Goal: Transaction & Acquisition: Book appointment/travel/reservation

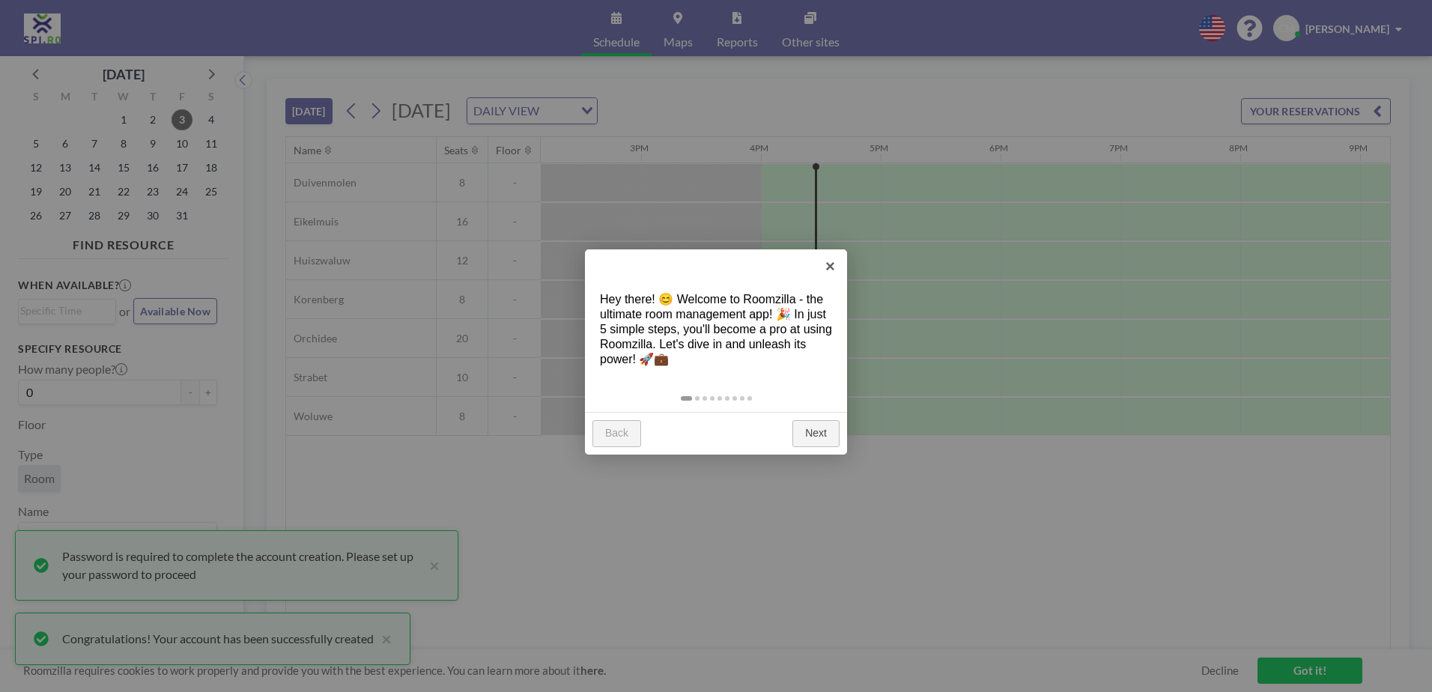
scroll to position [0, 1798]
click at [827, 273] on link "×" at bounding box center [831, 266] width 34 height 34
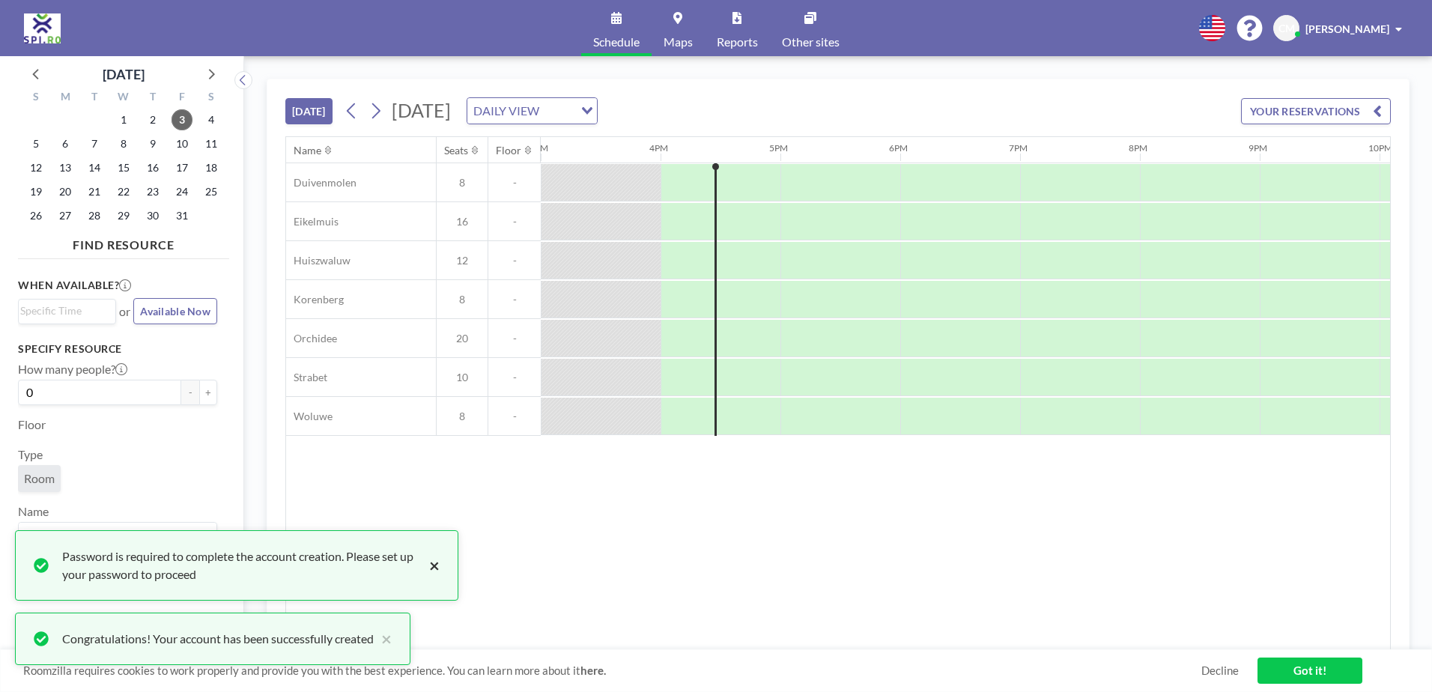
click at [435, 569] on button "×" at bounding box center [431, 566] width 18 height 36
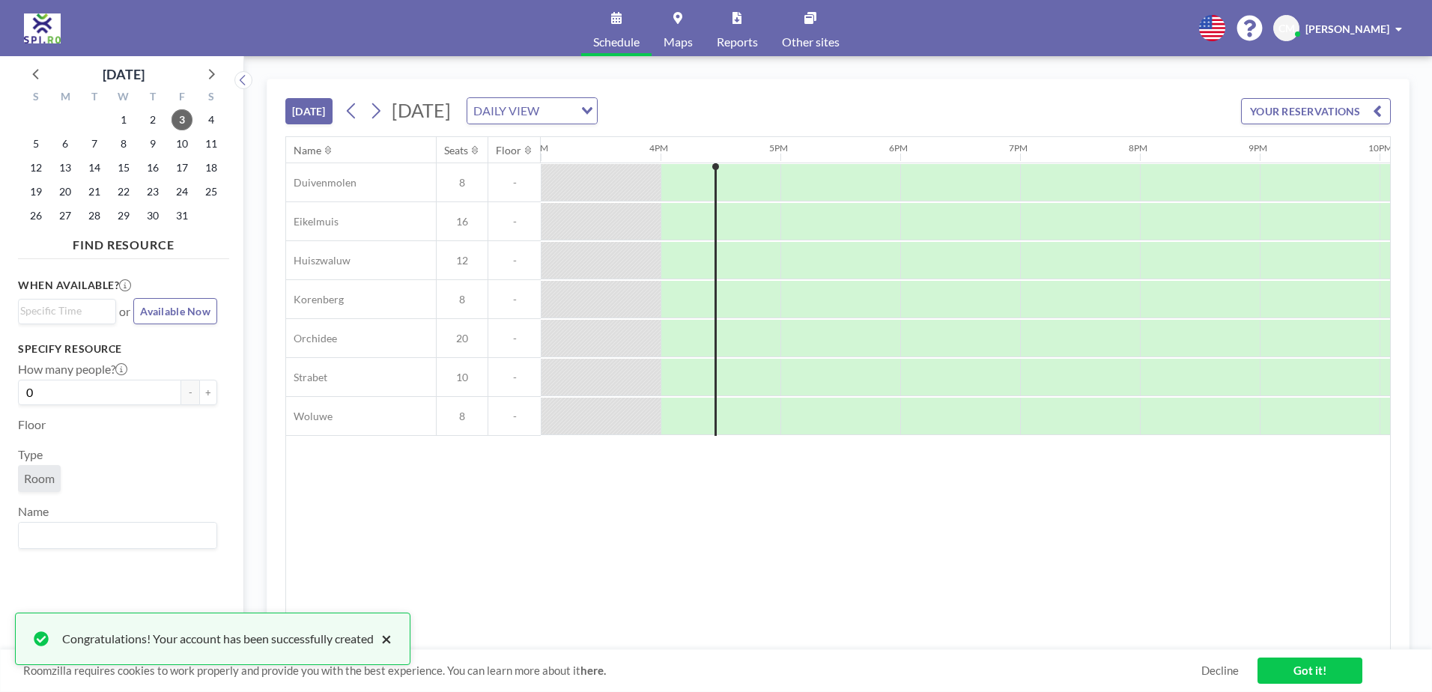
click at [389, 644] on button "×" at bounding box center [383, 639] width 18 height 18
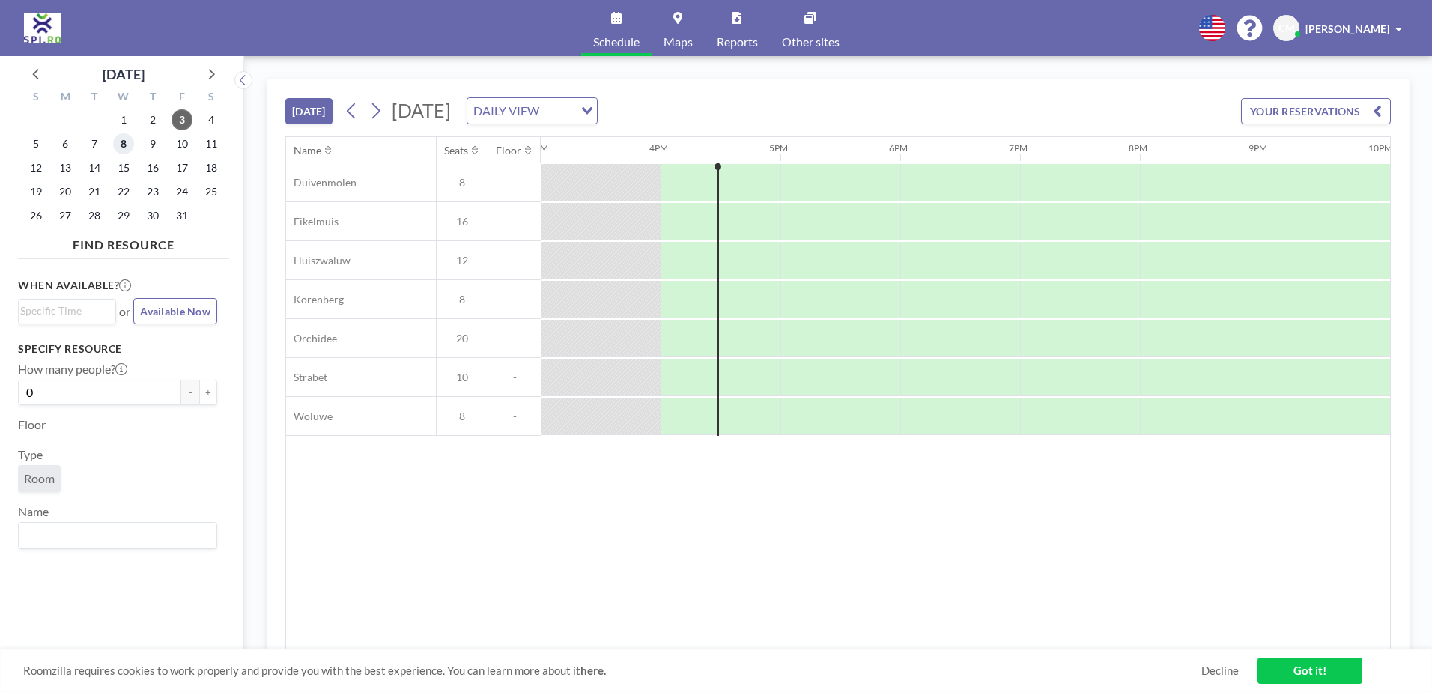
click at [118, 142] on span "8" at bounding box center [123, 143] width 21 height 21
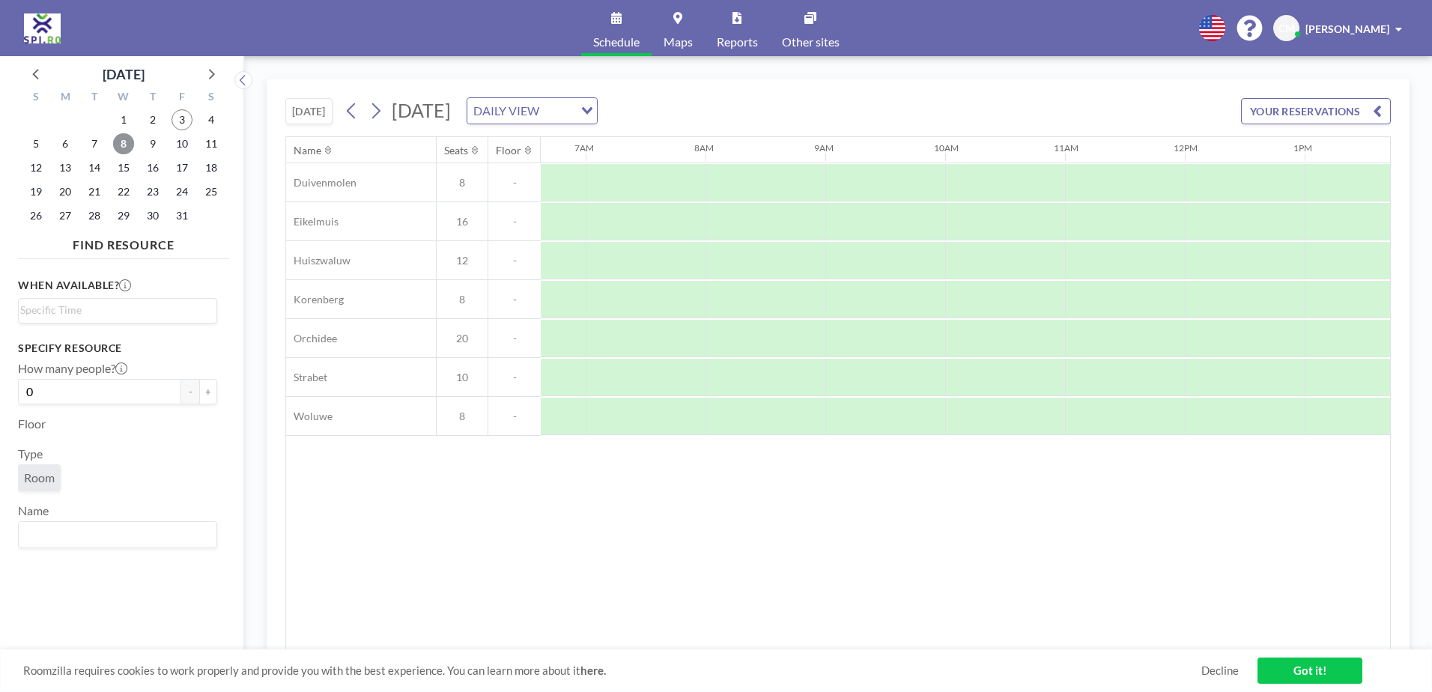
scroll to position [0, 839]
drag, startPoint x: 950, startPoint y: 642, endPoint x: 1052, endPoint y: 645, distance: 102.7
click at [1058, 645] on div "Name Seats Floor 12AM 1AM 2AM 3AM 4AM 5AM 6AM 7AM 8AM 9AM 10AM 11AM 12PM 1PM 2P…" at bounding box center [838, 393] width 1104 height 513
click at [1199, 25] on icon at bounding box center [1212, 28] width 26 height 26
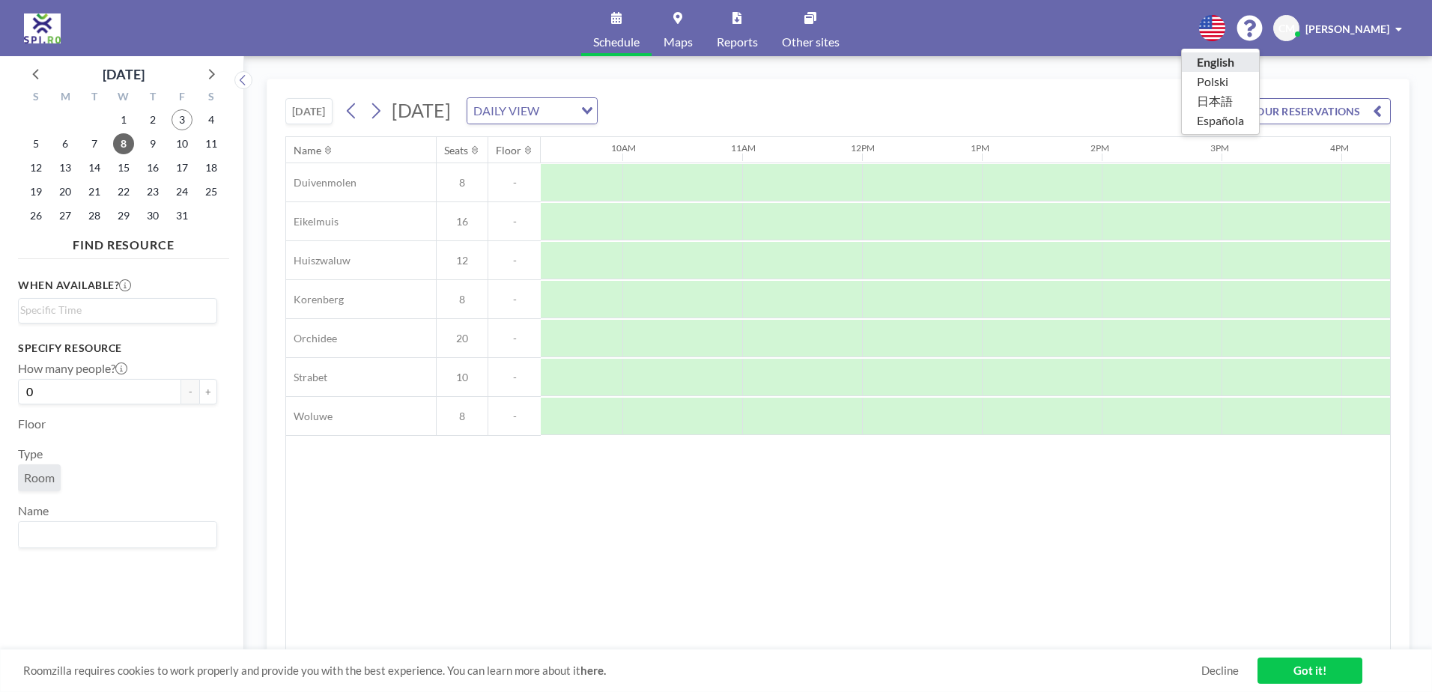
click at [1202, 66] on li "English" at bounding box center [1220, 61] width 77 height 19
click at [205, 391] on button "+" at bounding box center [208, 391] width 18 height 25
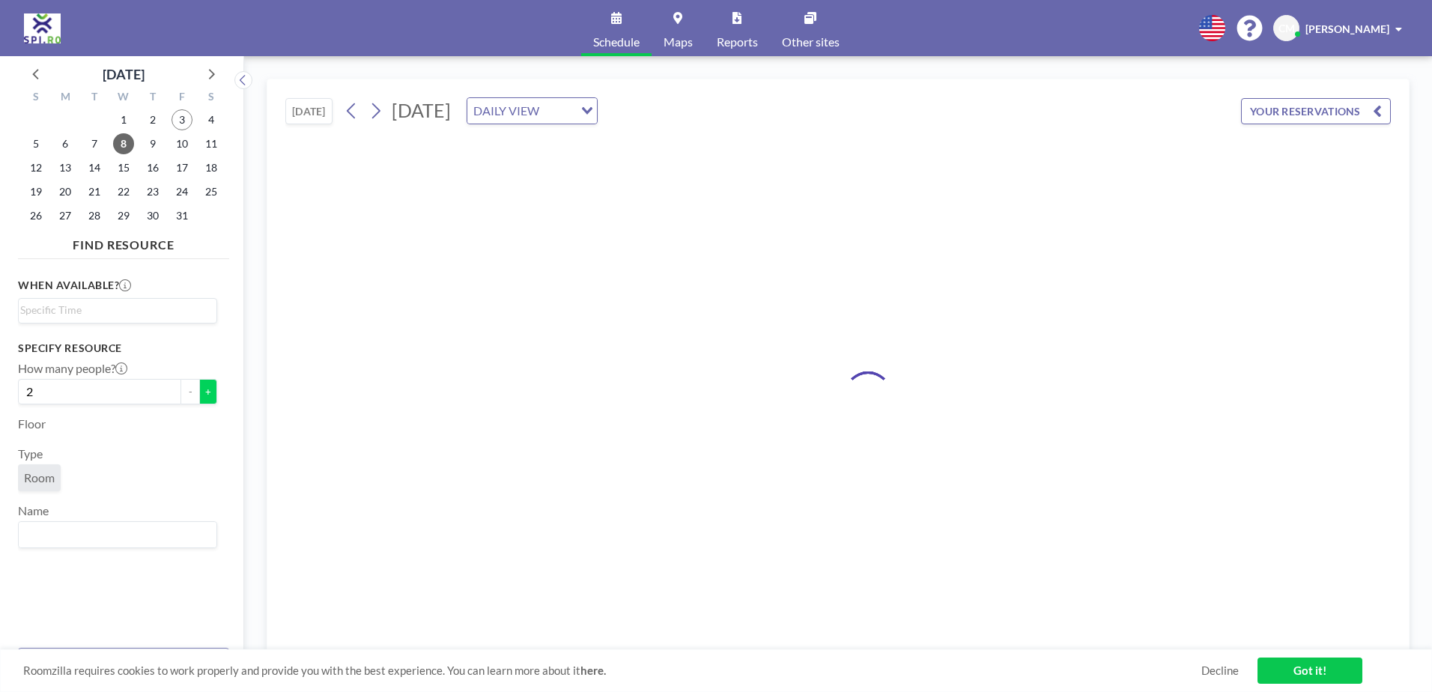
click at [205, 391] on button "+" at bounding box center [208, 391] width 18 height 25
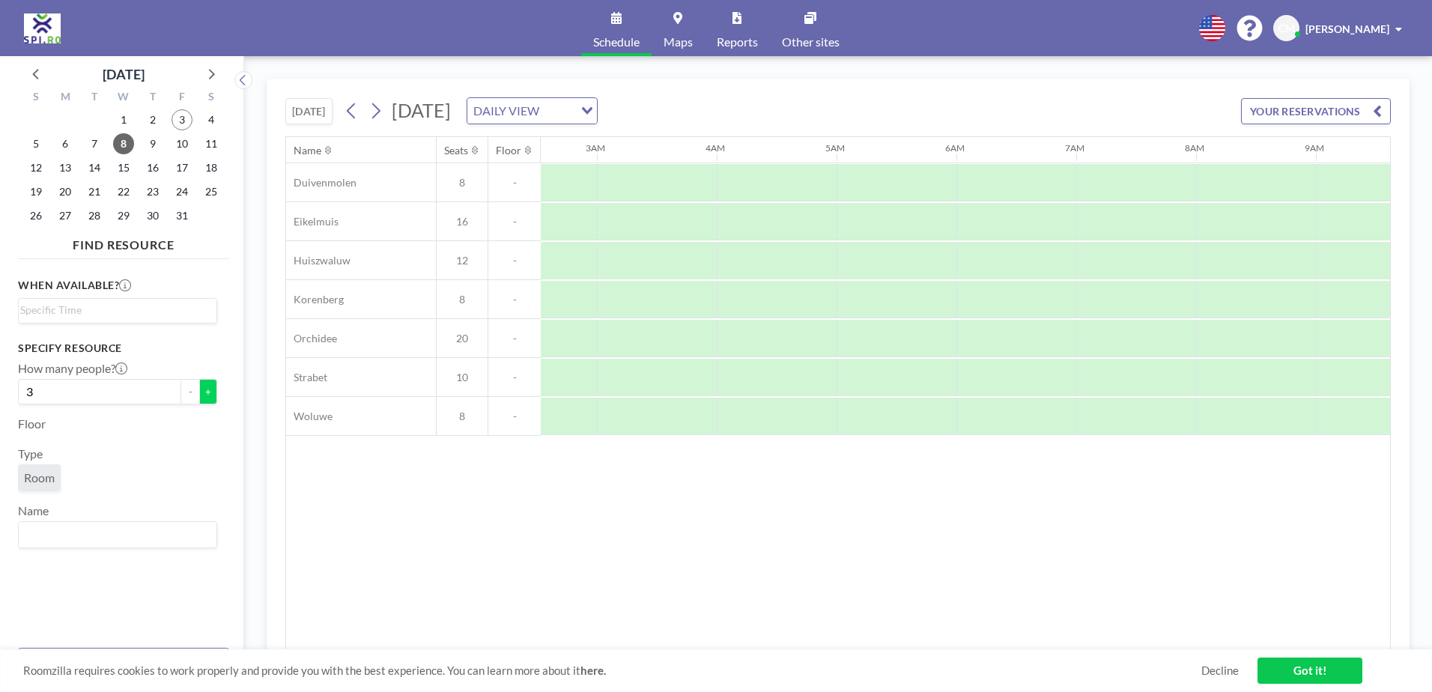
scroll to position [0, 0]
click at [205, 391] on button "+" at bounding box center [208, 391] width 18 height 25
type input "4"
click at [131, 318] on input "Search for option" at bounding box center [114, 311] width 188 height 18
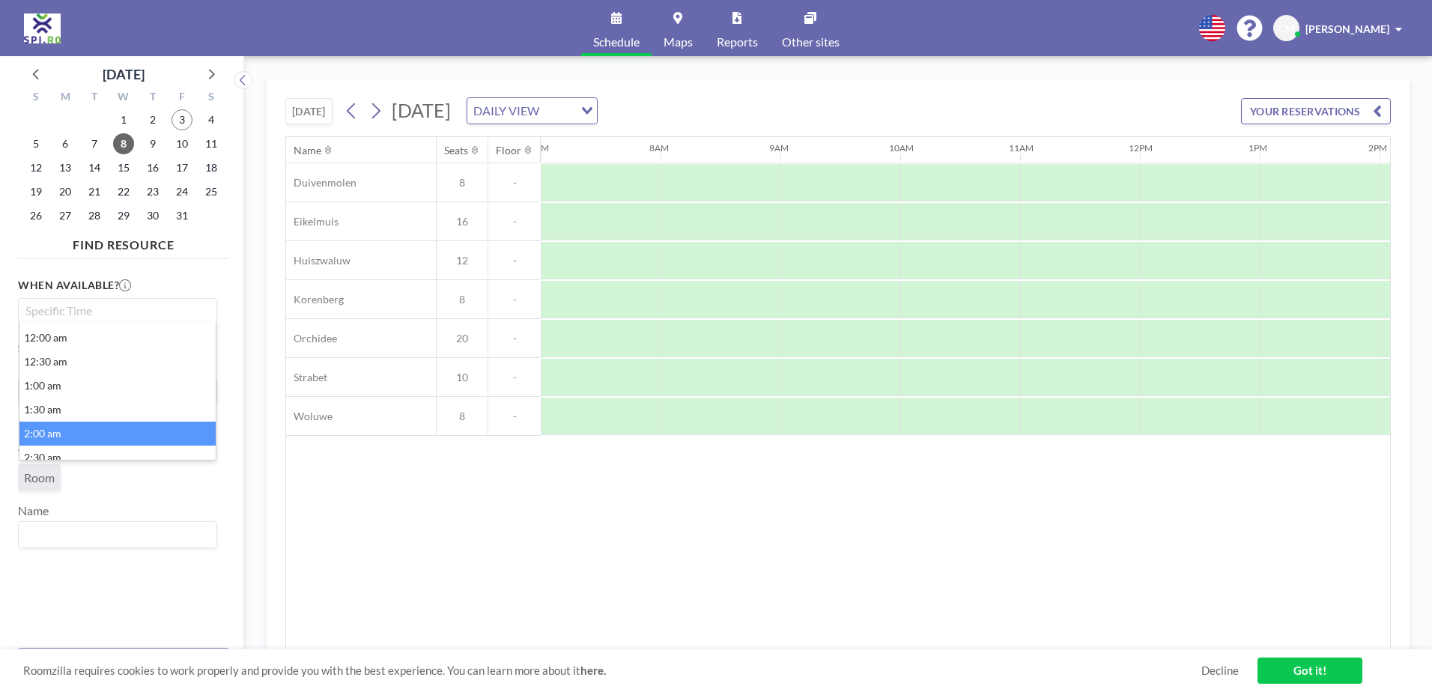
click at [87, 426] on li "2:00 am" at bounding box center [117, 434] width 196 height 24
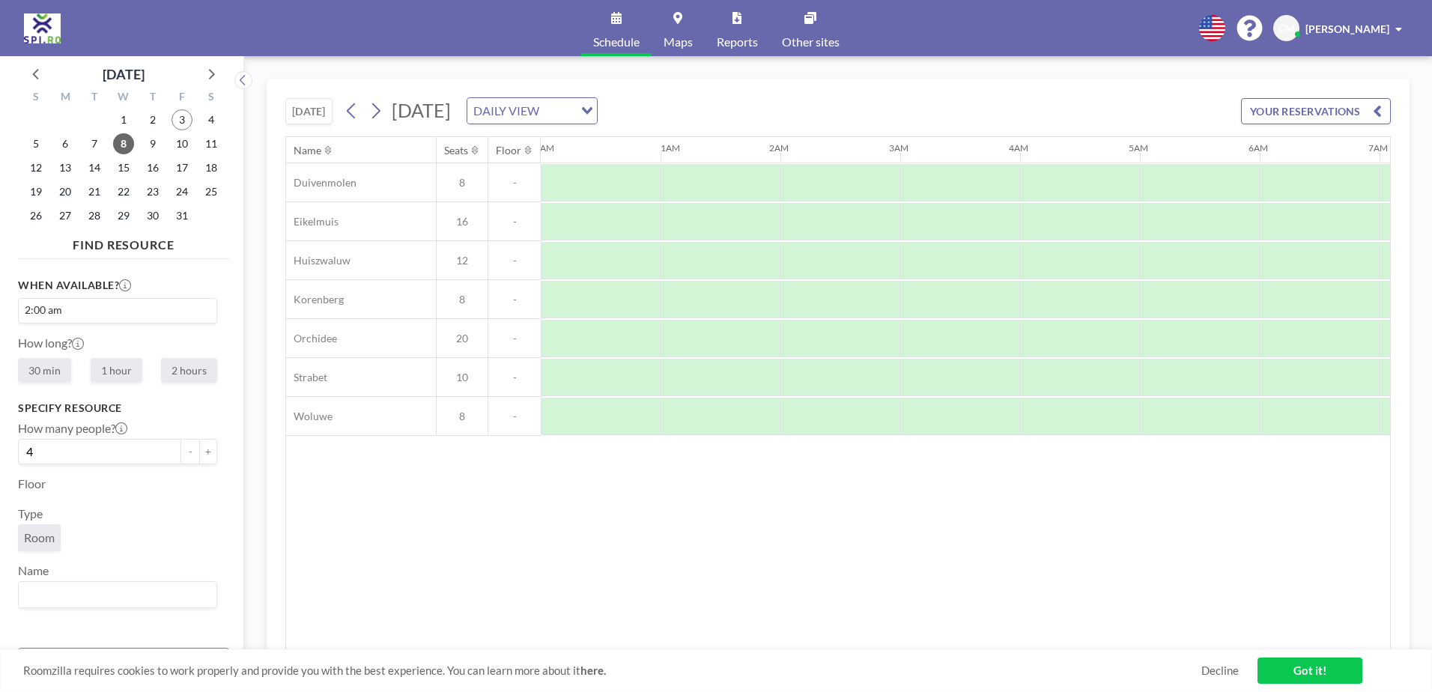
scroll to position [0, 120]
click at [724, 302] on div at bounding box center [721, 299] width 120 height 37
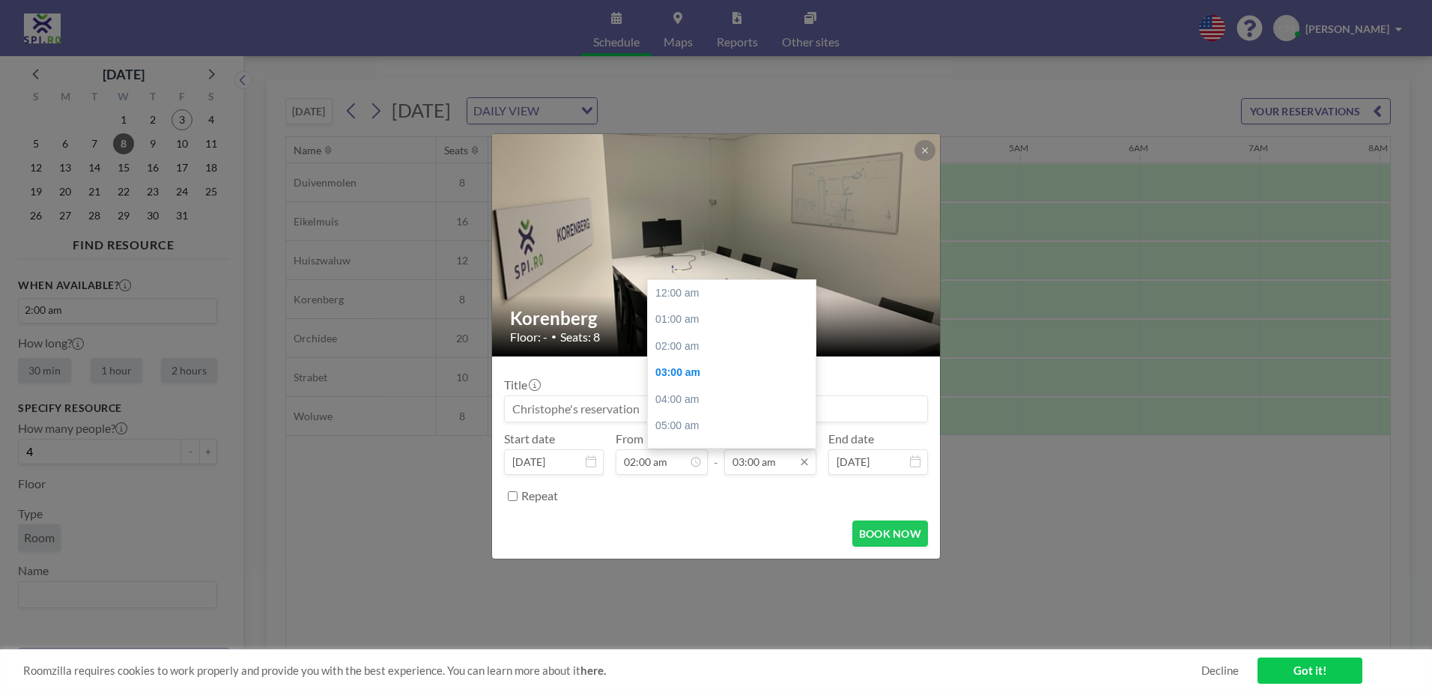
scroll to position [80, 0]
click at [742, 327] on div "04:00 am" at bounding box center [735, 319] width 175 height 27
type input "04:00 am"
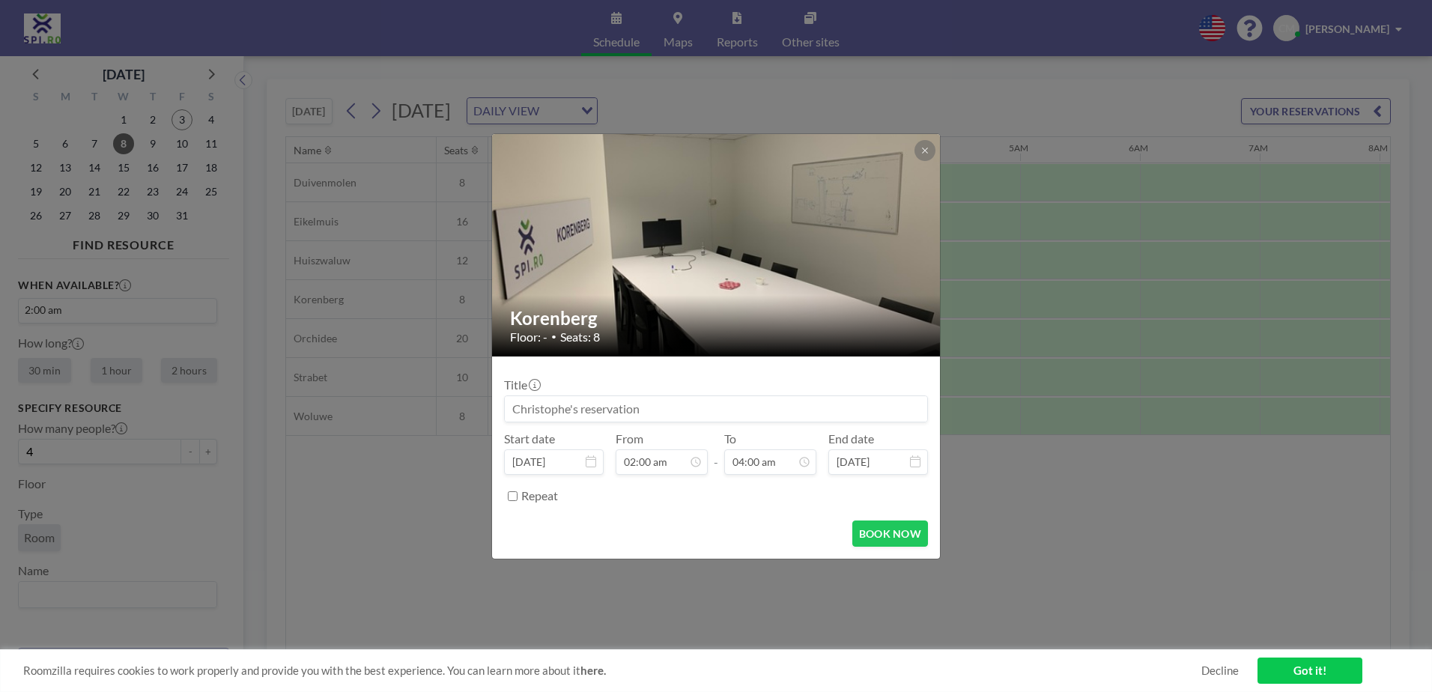
scroll to position [0, 0]
click at [895, 538] on button "BOOK NOW" at bounding box center [890, 534] width 76 height 26
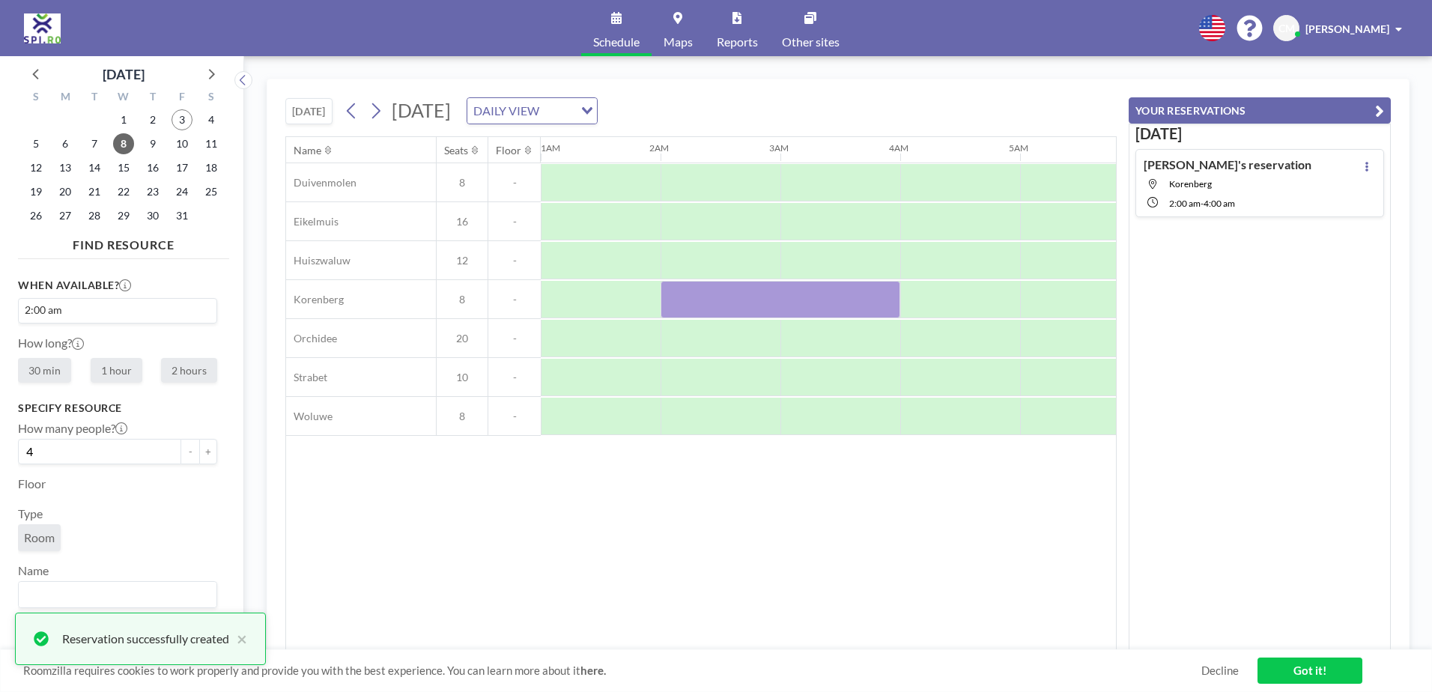
drag, startPoint x: 1244, startPoint y: 676, endPoint x: 1275, endPoint y: 676, distance: 30.7
click at [1244, 676] on div "Roomzilla requires cookies to work properly and provide you with the best exper…" at bounding box center [716, 670] width 1432 height 43
